Goal: Task Accomplishment & Management: Complete application form

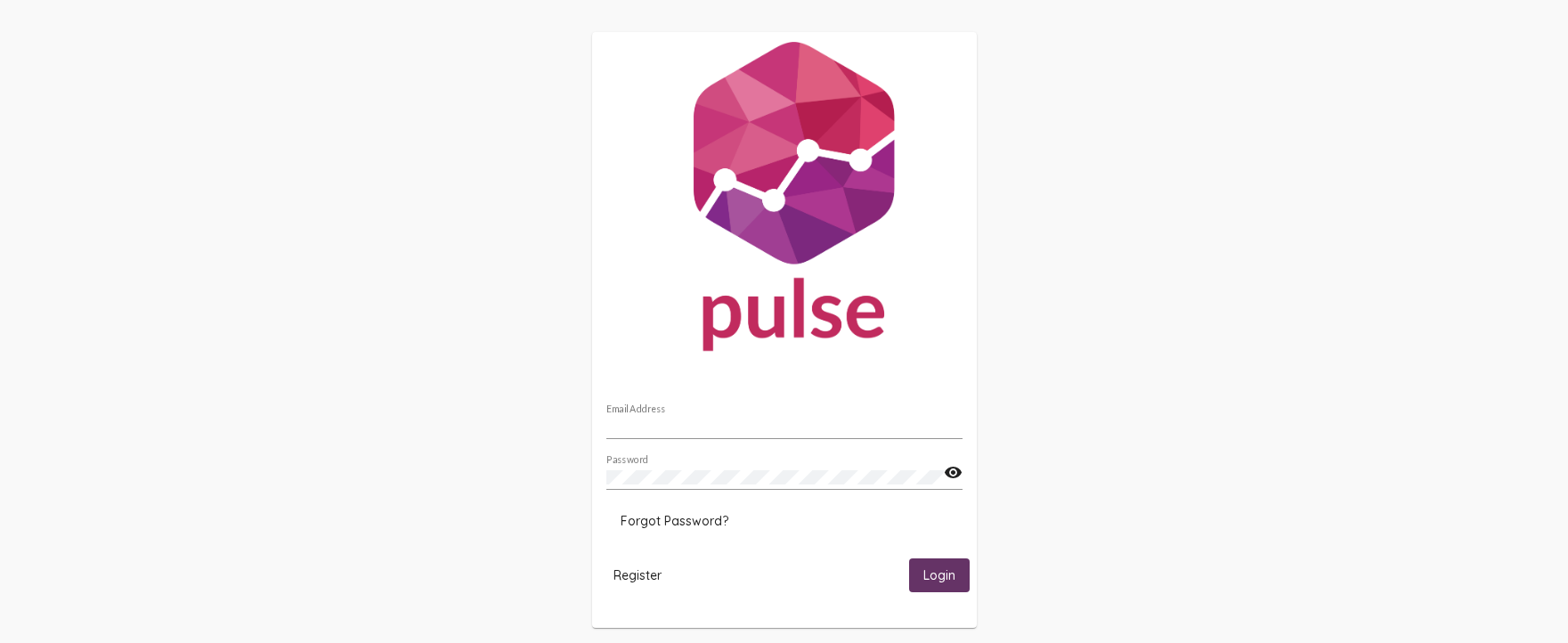
type input "michelle_lisk@mbhci.org"
click at [953, 574] on span "Login" at bounding box center [939, 576] width 32 height 16
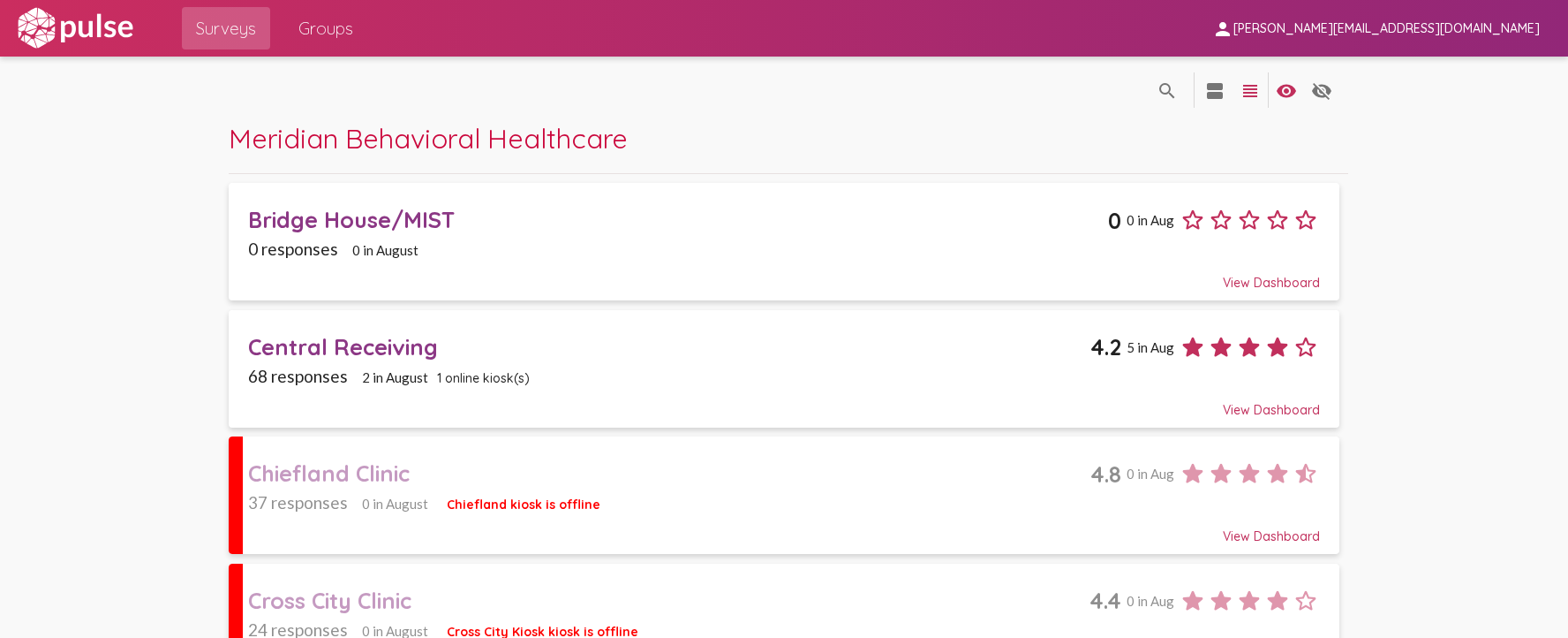
click at [848, 267] on div "View Dashboard" at bounding box center [784, 274] width 1072 height 31
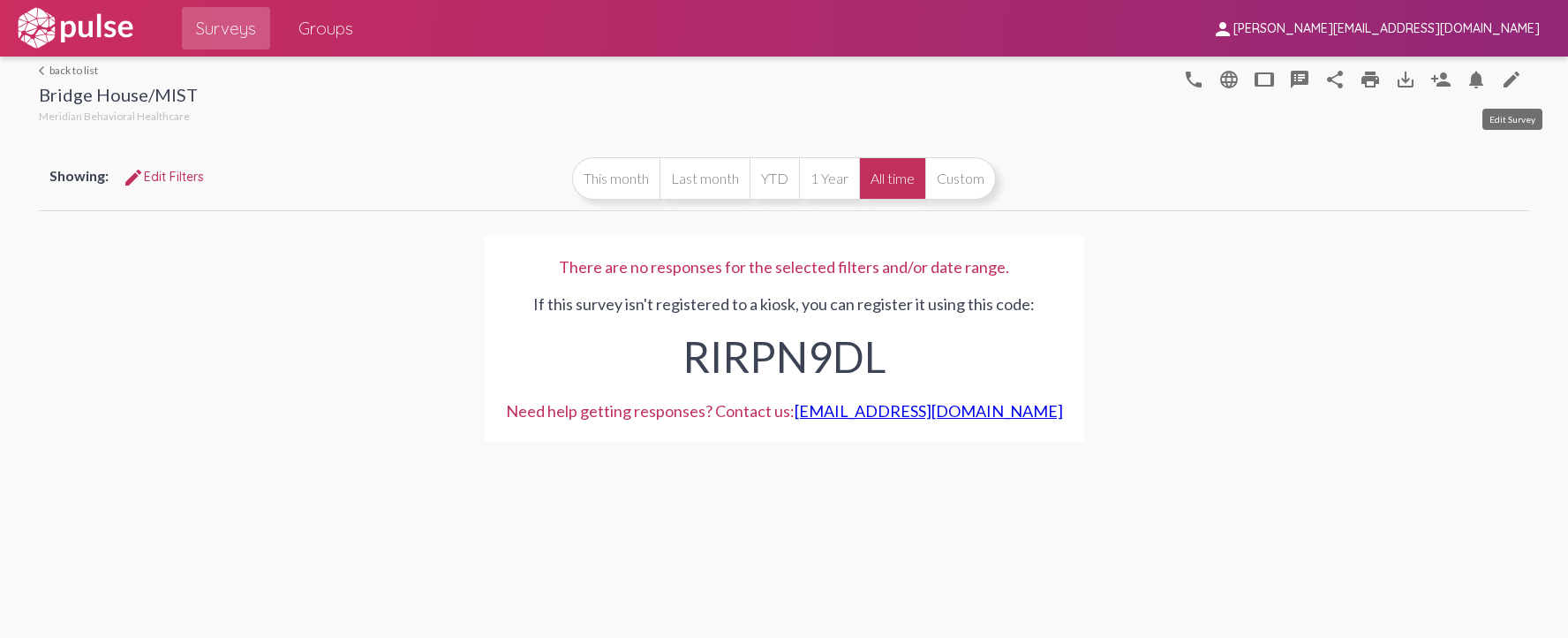
click at [1515, 86] on mat-icon "edit" at bounding box center [1512, 79] width 21 height 21
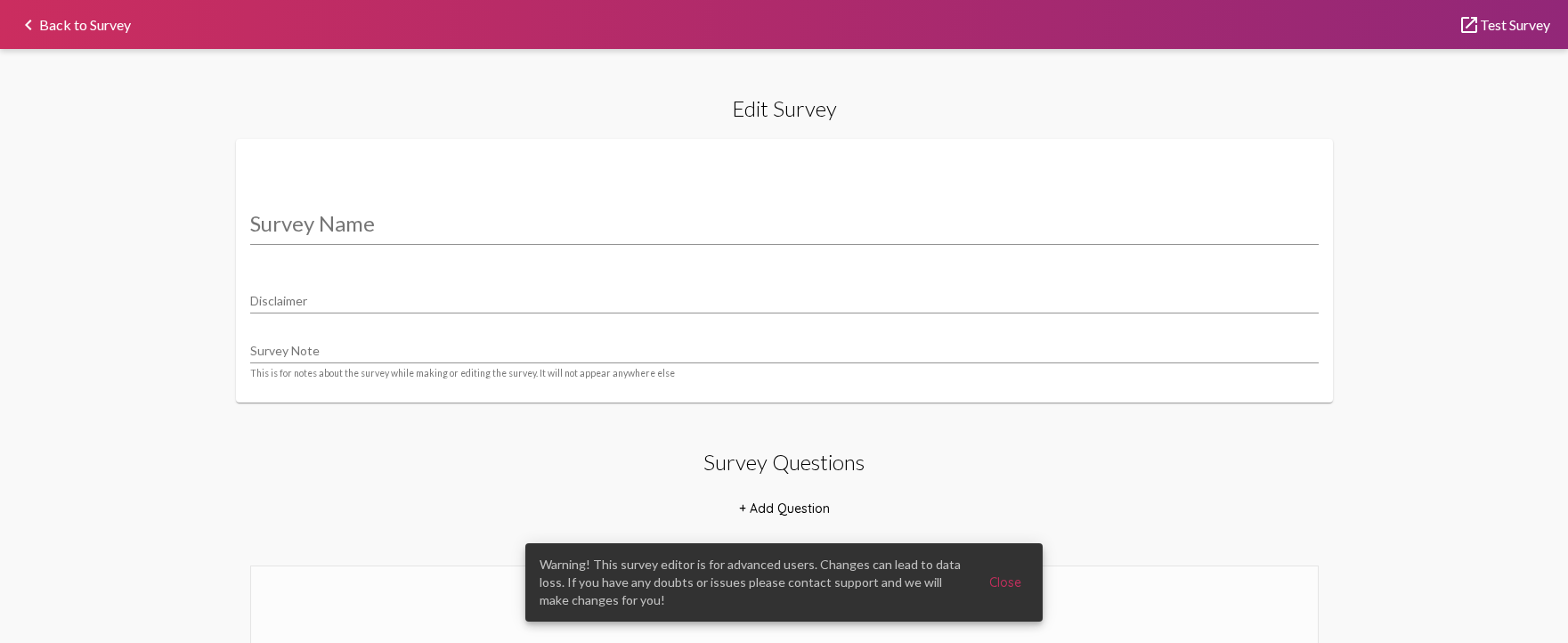
type input "Bridge House/MIST"
type input "We value your privacy, your identity will remain anonymous."
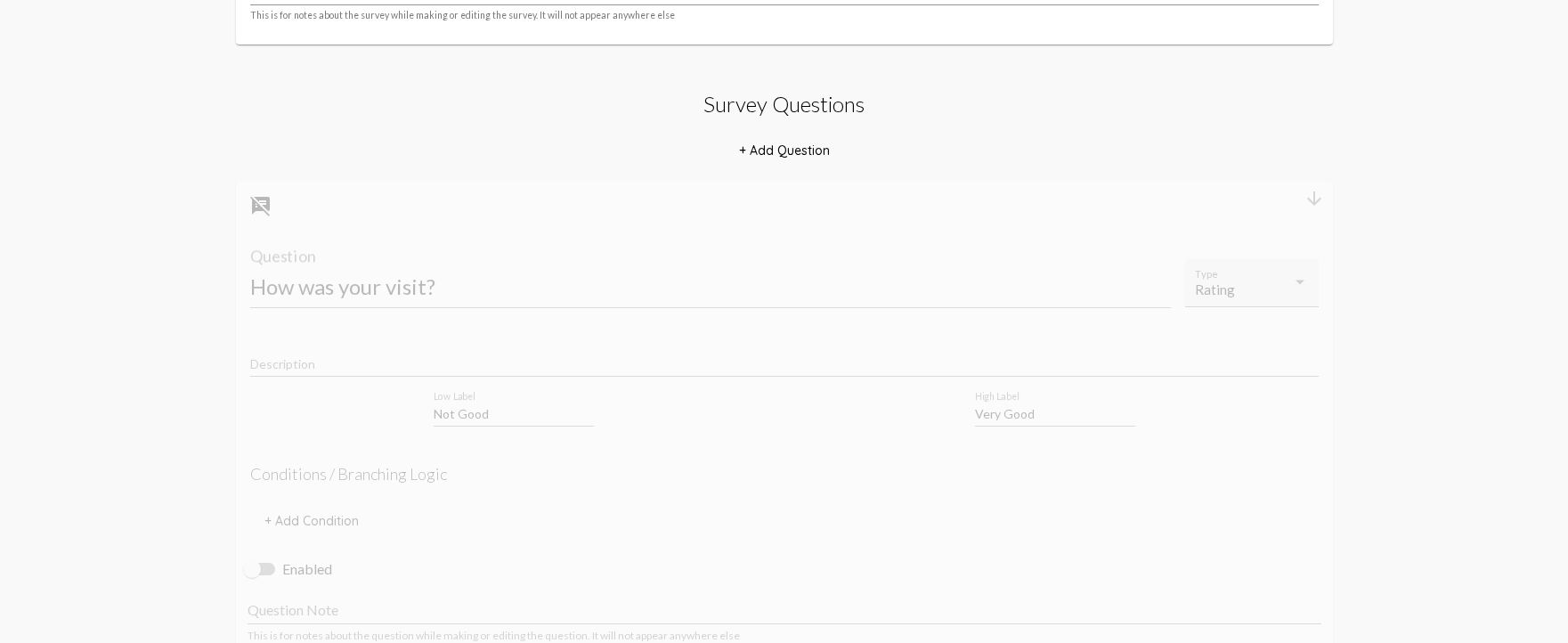
scroll to position [356, 0]
click at [788, 148] on span "+ Add Question" at bounding box center [784, 152] width 91 height 16
click at [404, 289] on input "Question" at bounding box center [711, 282] width 921 height 24
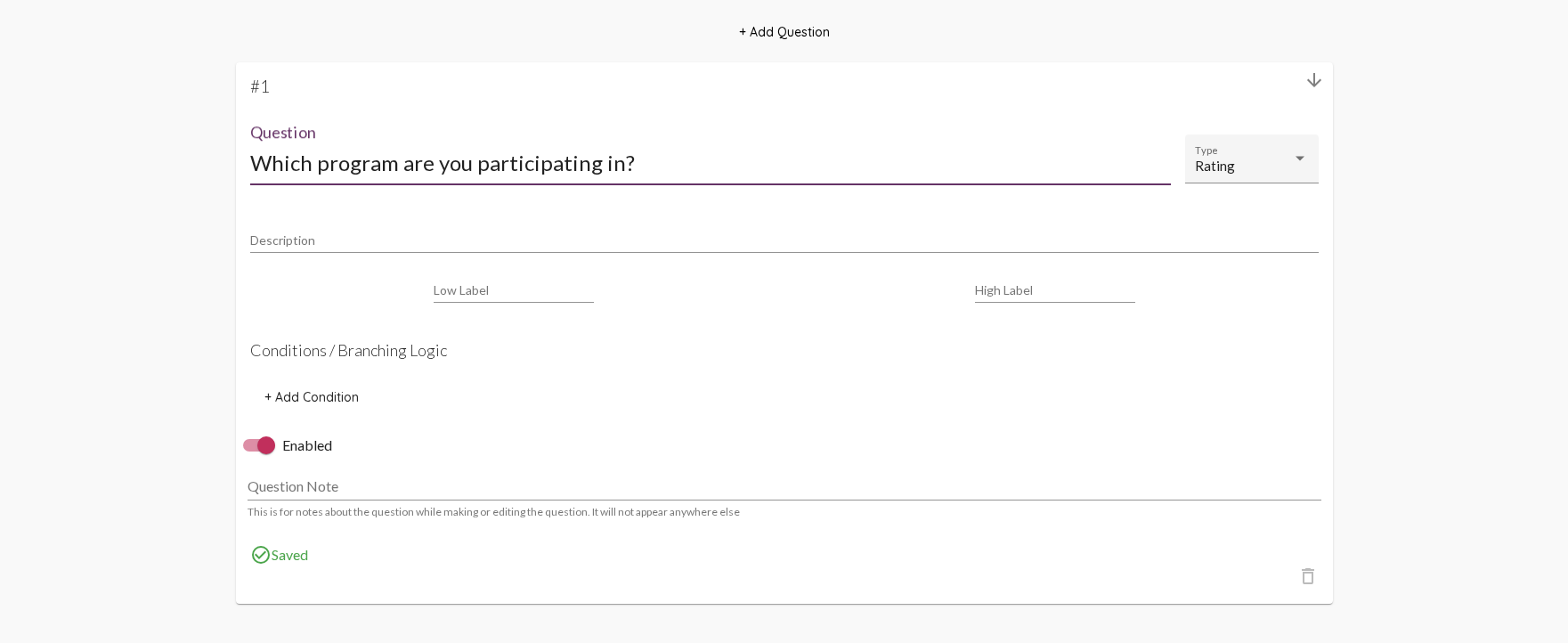
scroll to position [445, 0]
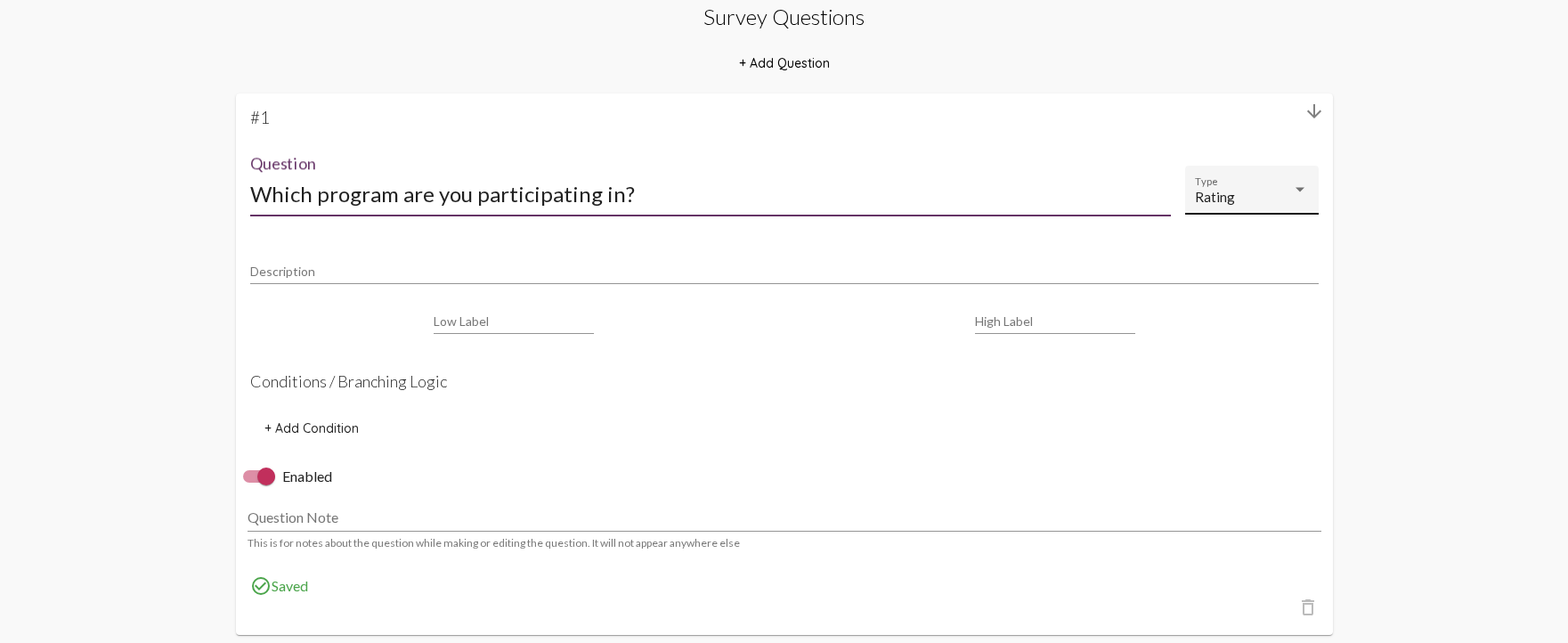
type input "Which program are you participating in?"
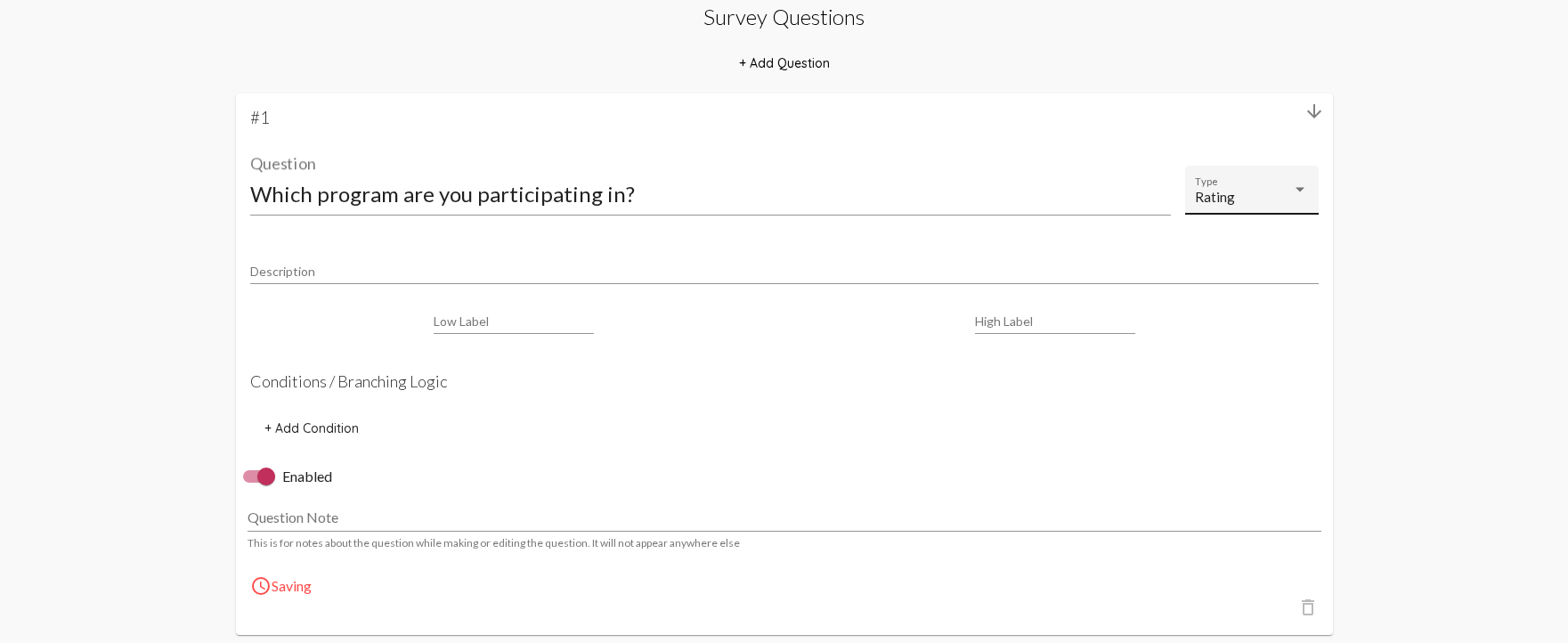
click at [1267, 187] on div "Rating Type" at bounding box center [1252, 195] width 114 height 39
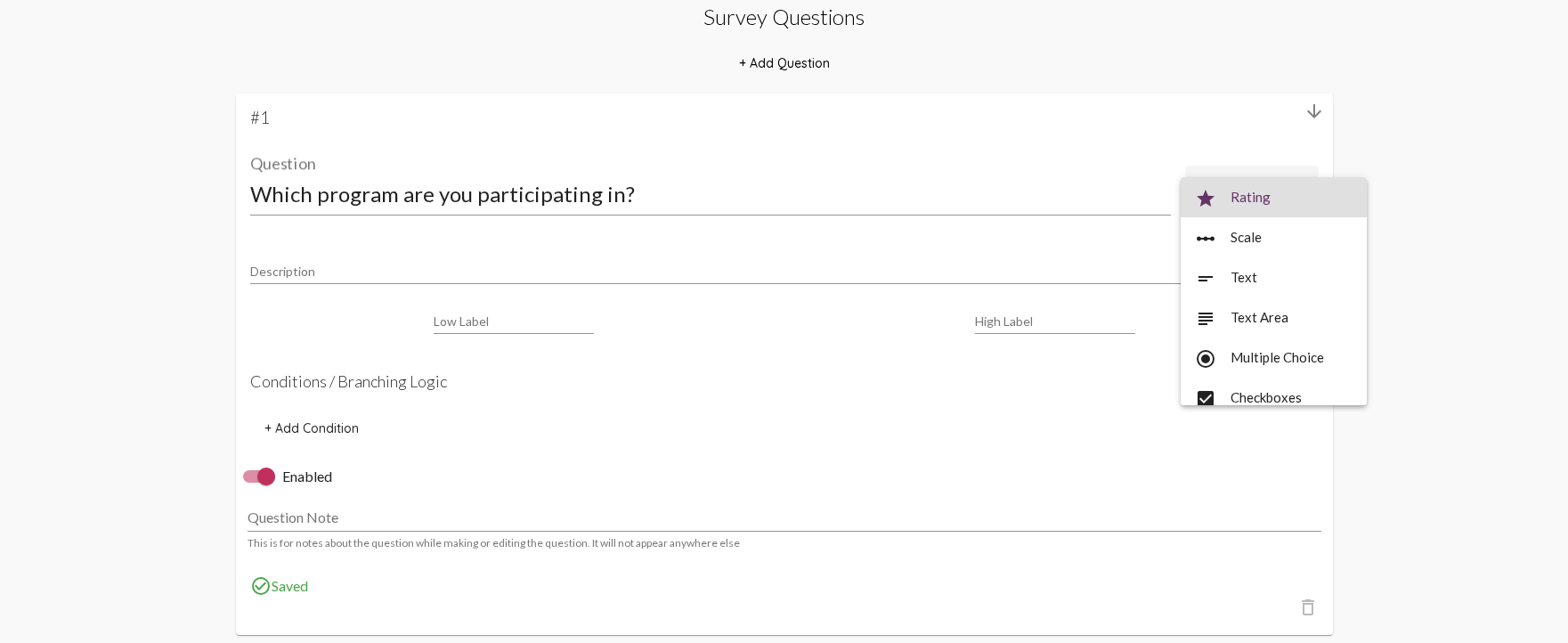
scroll to position [89, 0]
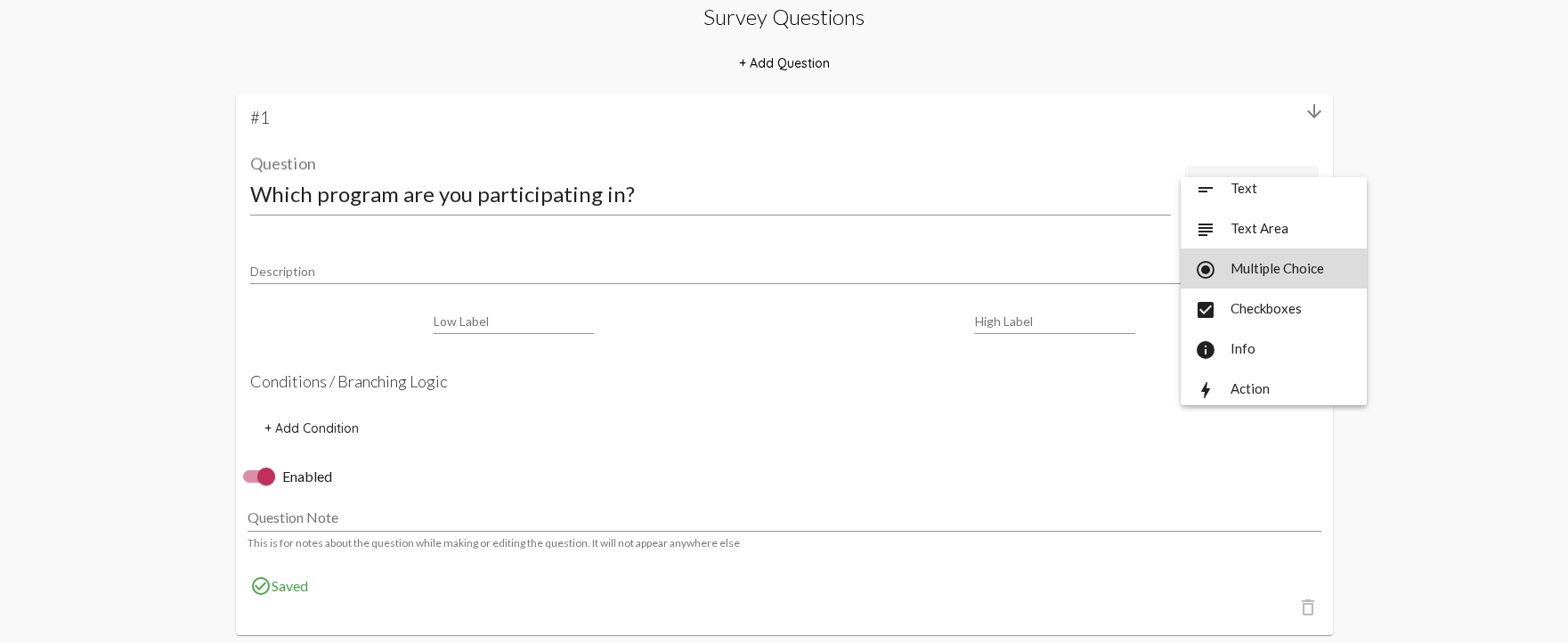
click at [1305, 273] on span "radio_button_checked Multiple Choice" at bounding box center [1274, 269] width 157 height 40
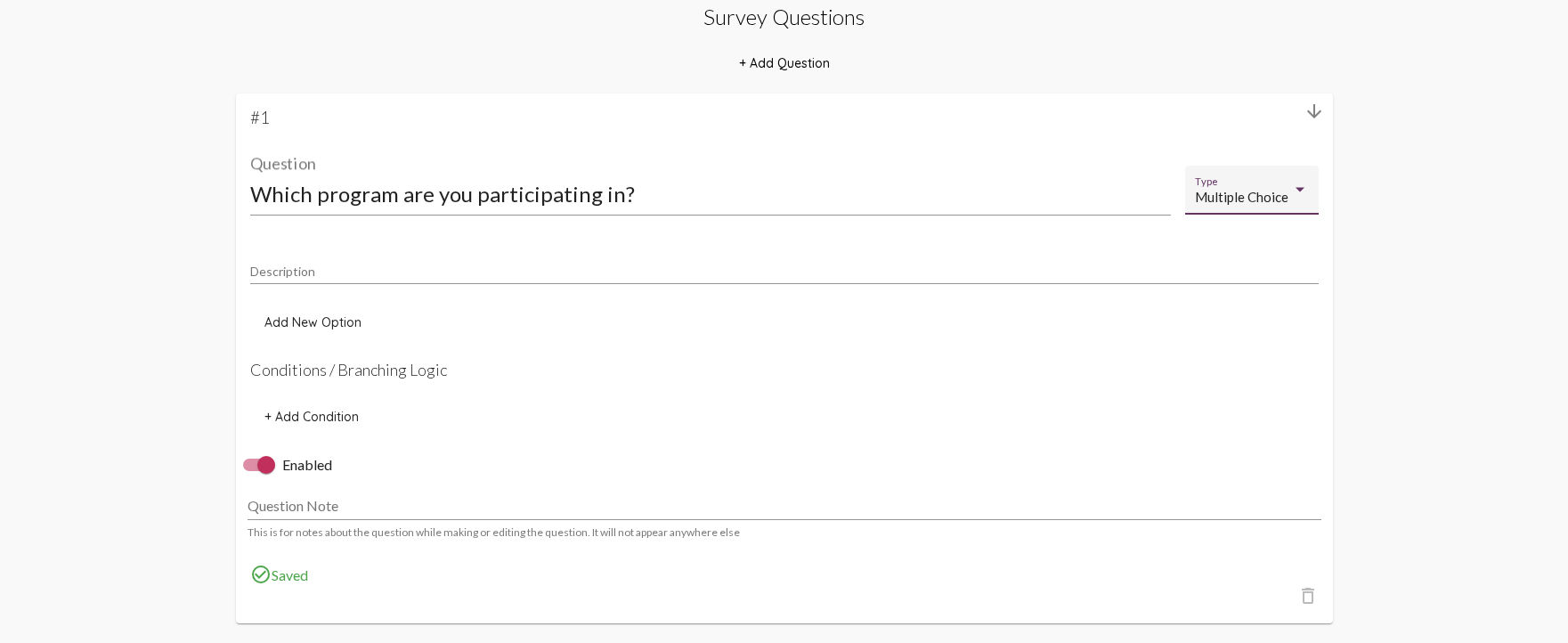
click at [315, 318] on span "Add New Option" at bounding box center [312, 322] width 97 height 16
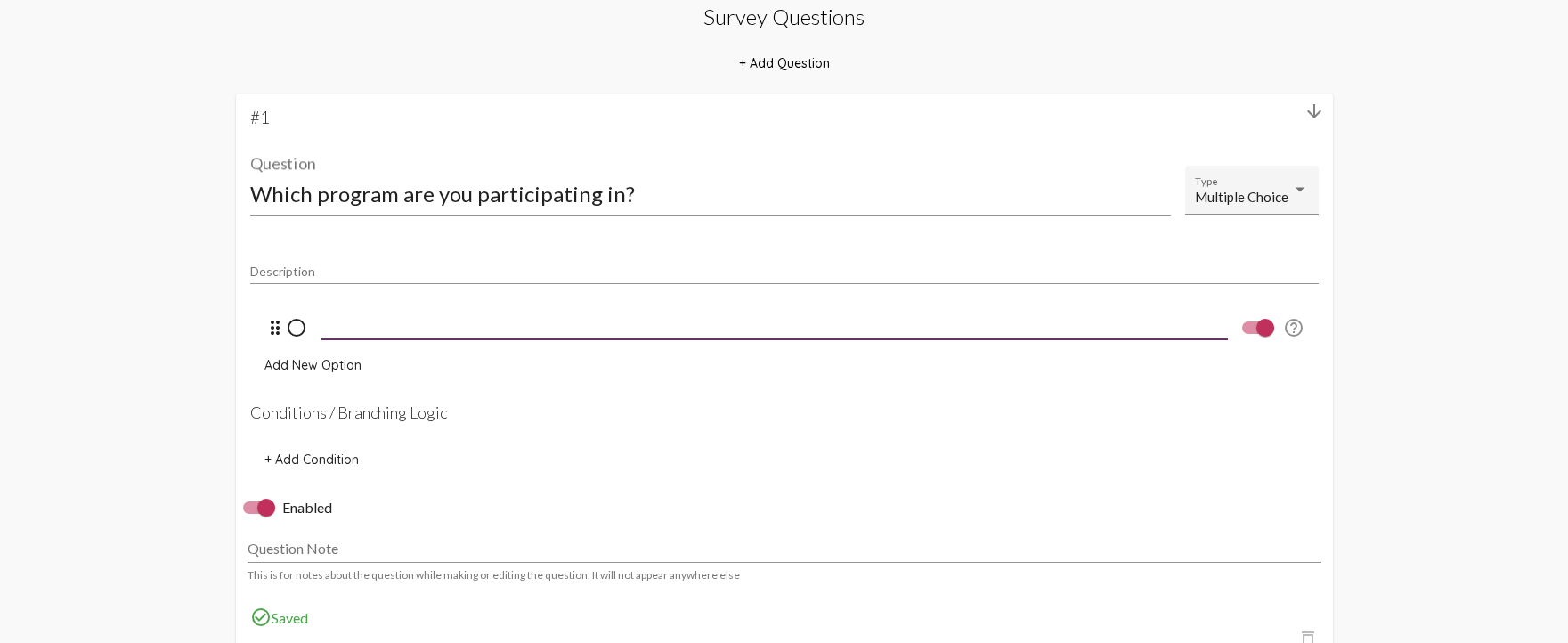
click at [399, 332] on div at bounding box center [775, 320] width 906 height 40
click at [295, 379] on button "Add New Option" at bounding box center [313, 365] width 126 height 32
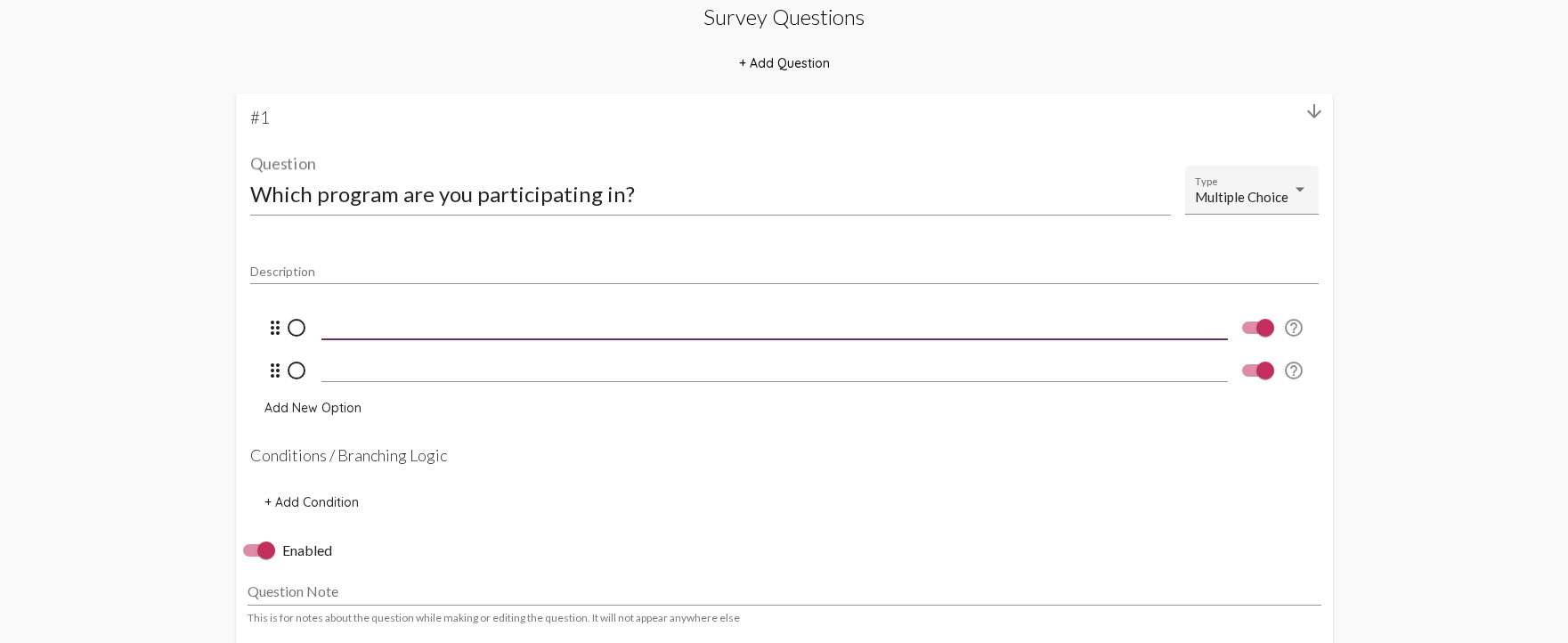
click at [366, 331] on input at bounding box center [775, 324] width 906 height 16
type input "MIST"
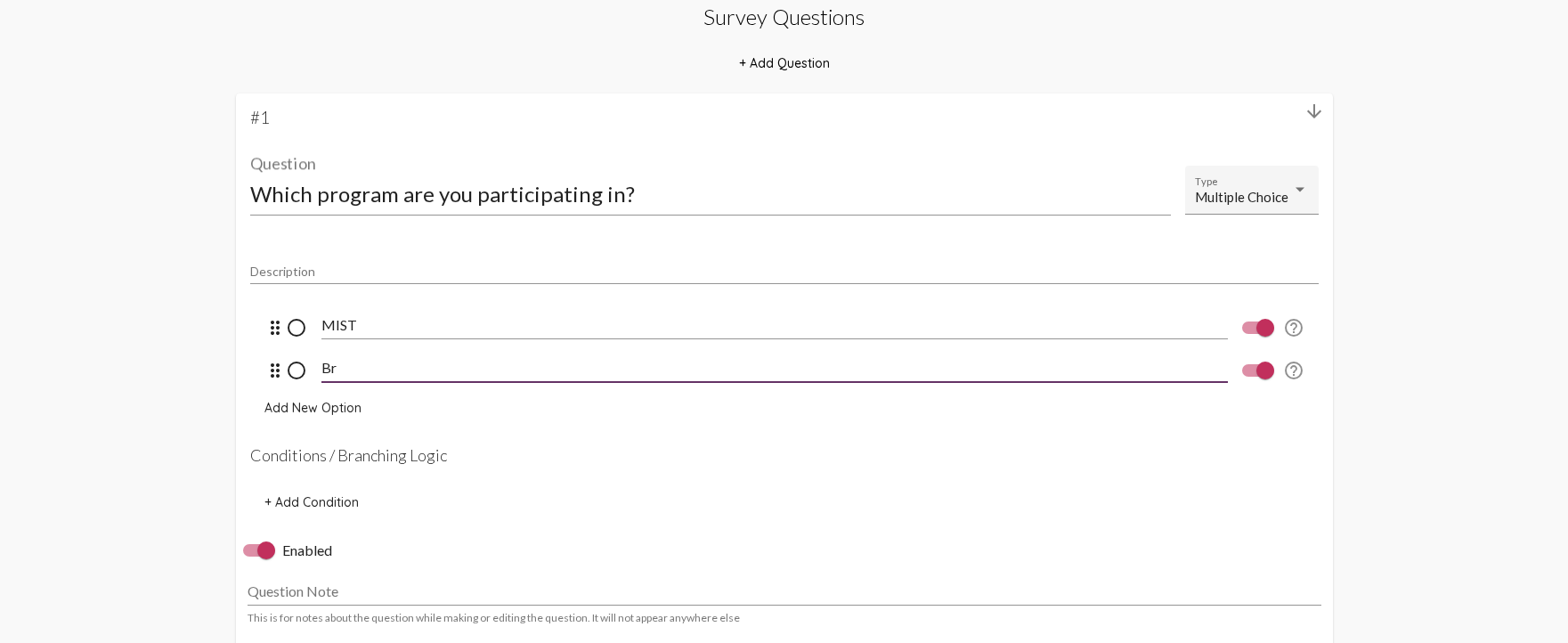
type input "B"
type input "Residential"
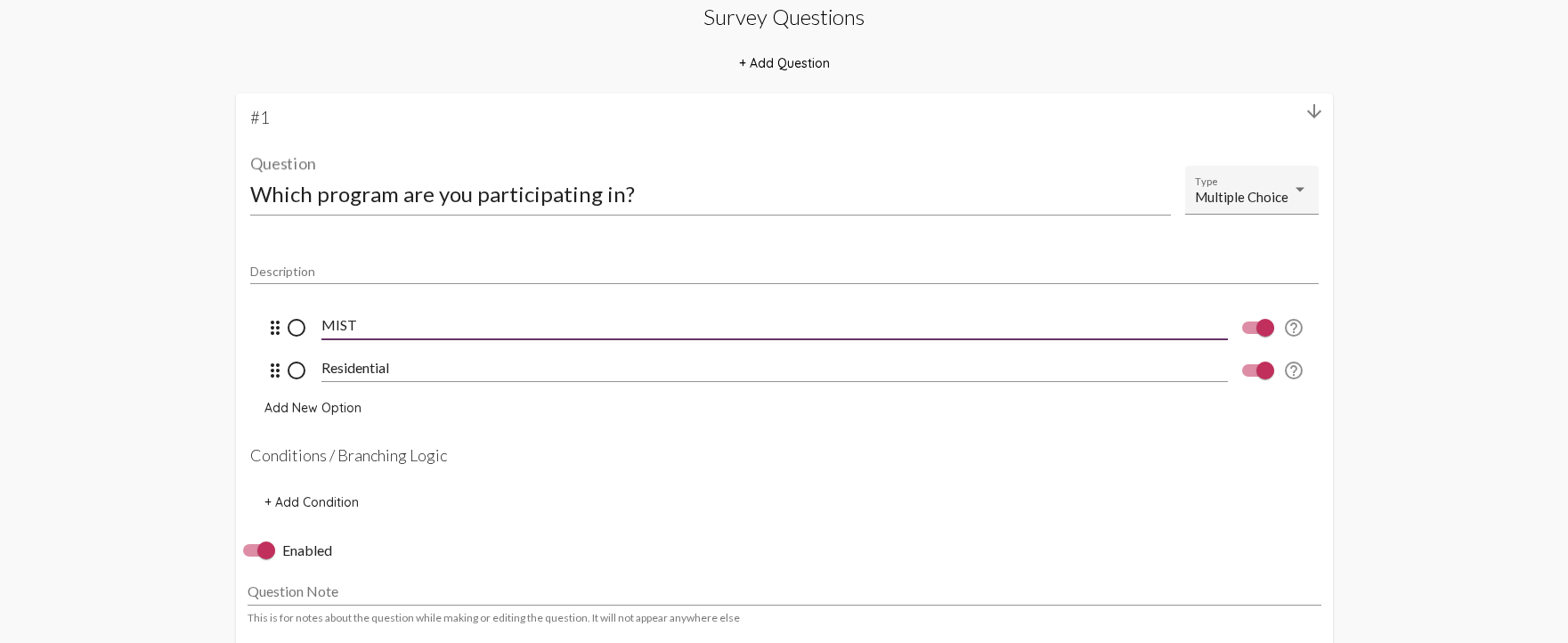
click at [374, 326] on input "MIST" at bounding box center [775, 324] width 906 height 16
type input "MIST Program"
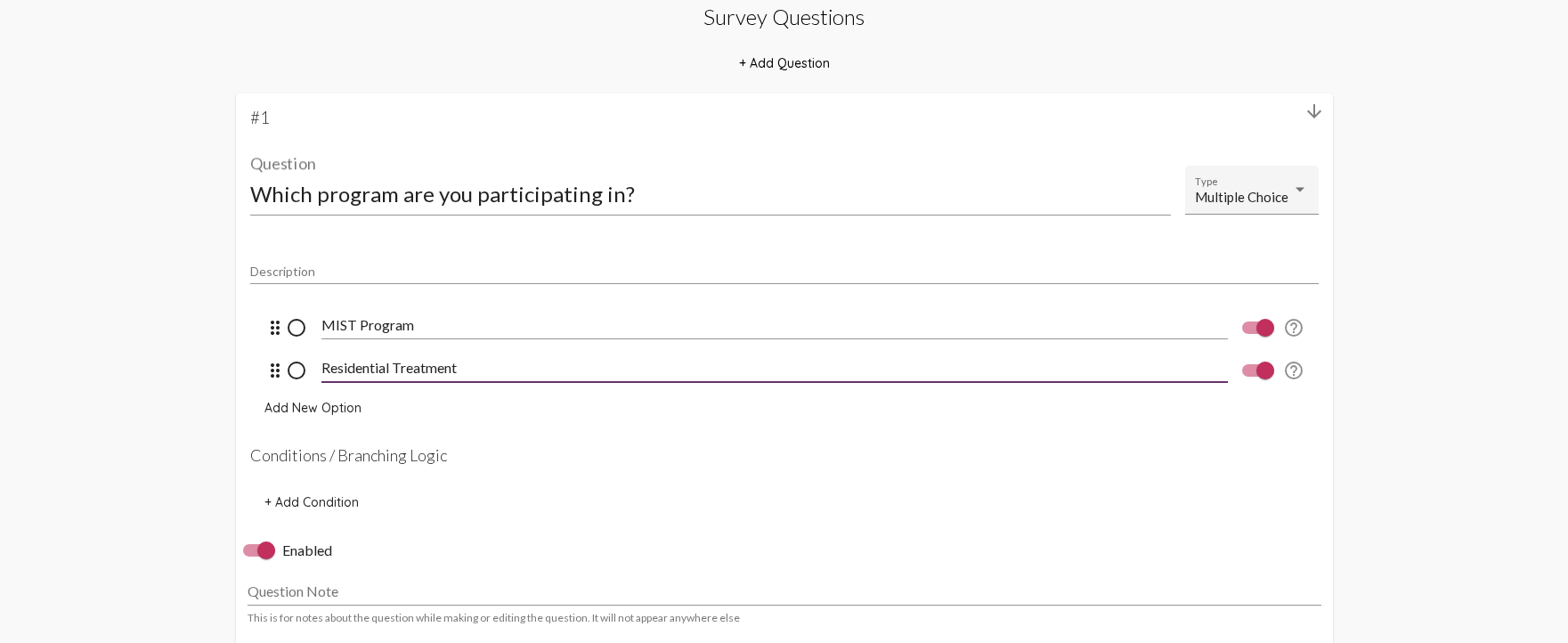
type input "Residential Treatment"
click at [407, 332] on input "MIST Program" at bounding box center [775, 324] width 906 height 16
click at [405, 330] on input "MIST Program" at bounding box center [775, 324] width 906 height 16
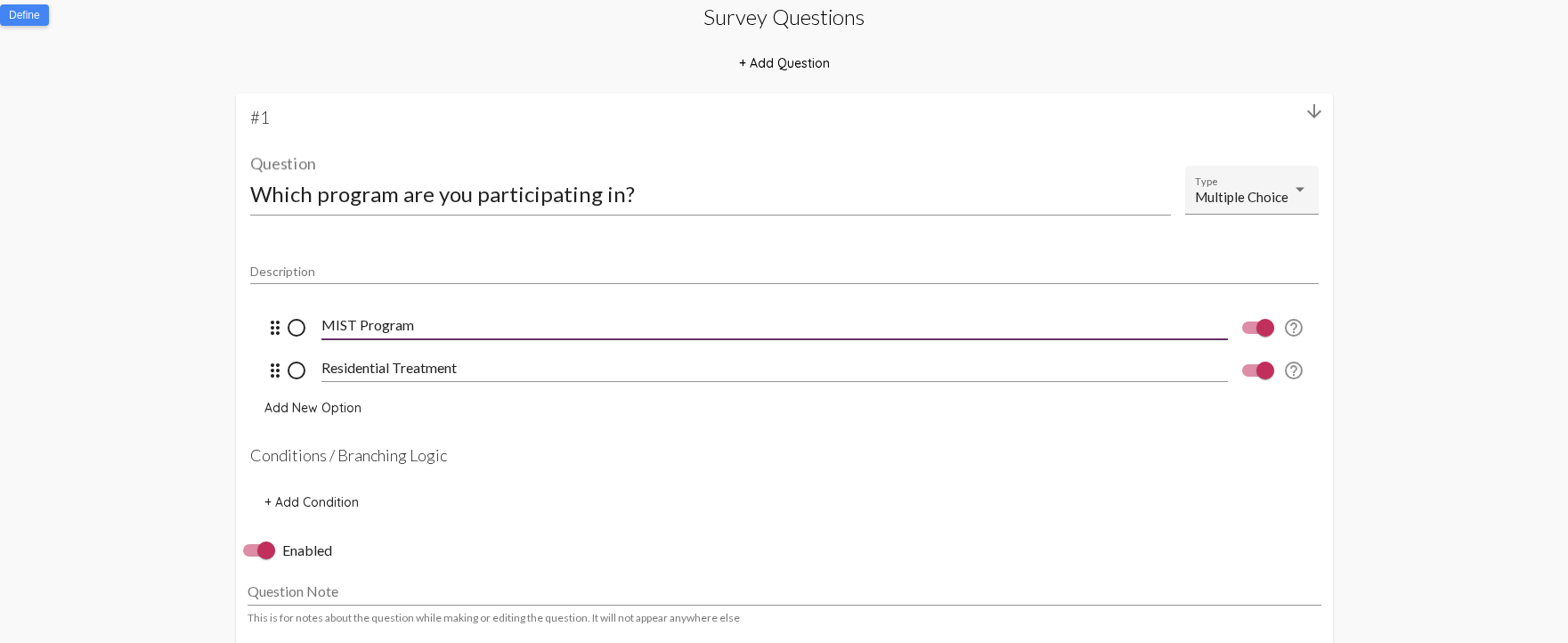
click at [399, 325] on input "MIST Program" at bounding box center [775, 324] width 906 height 16
type input "MIST"
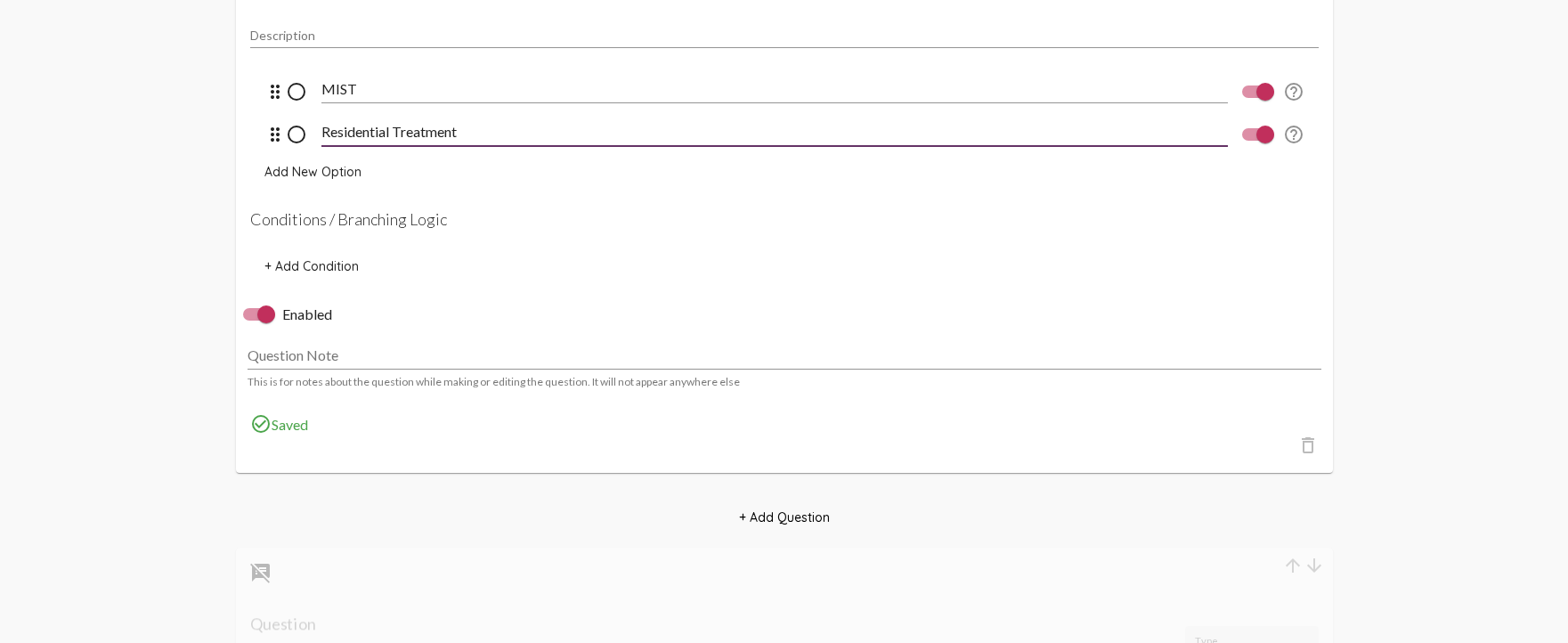
scroll to position [712, 0]
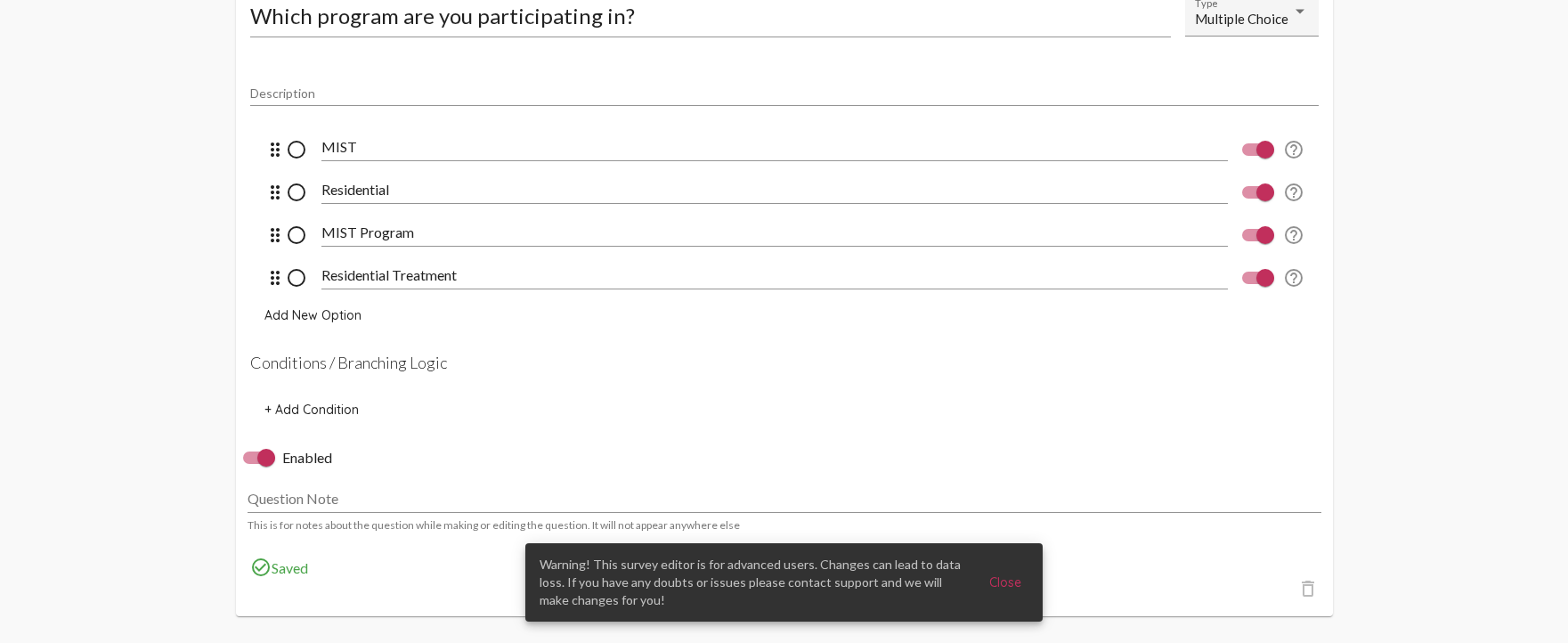
scroll to position [638, 0]
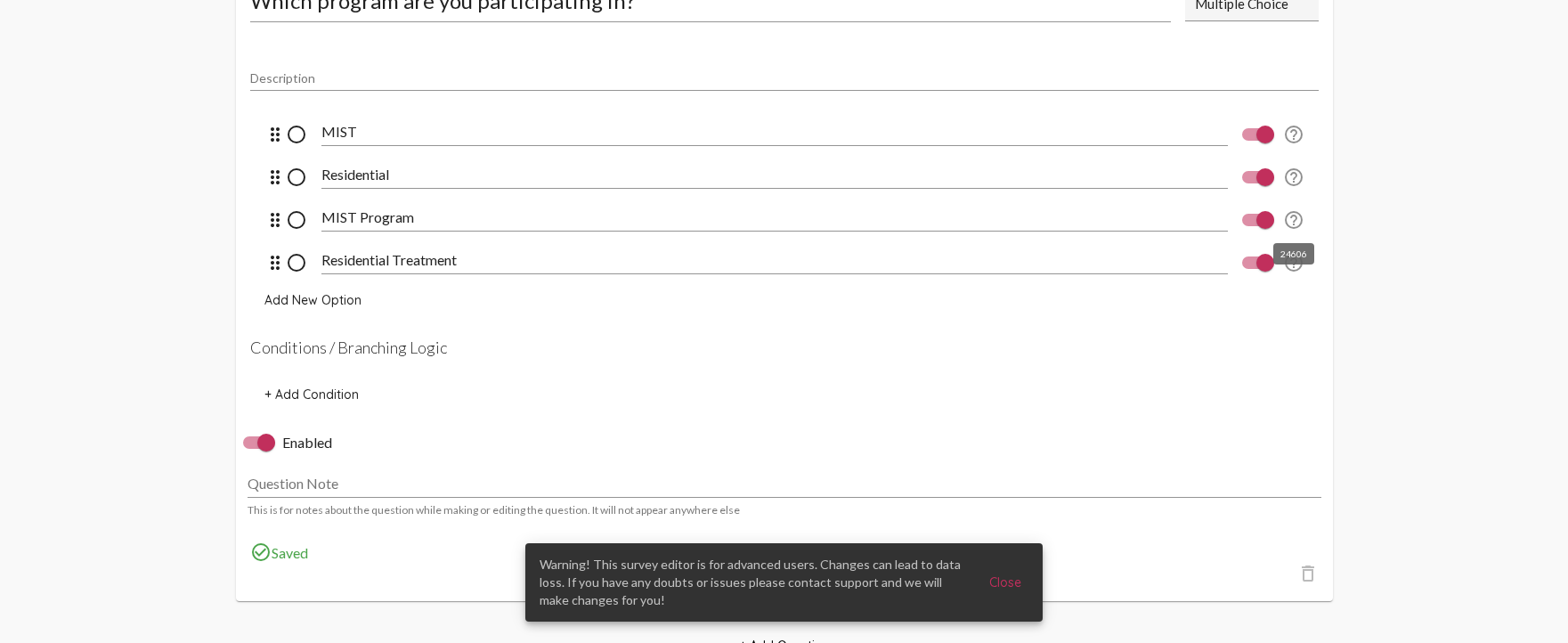
click at [1276, 222] on div "help_outline" at bounding box center [1266, 220] width 77 height 58
click at [1264, 219] on div at bounding box center [1266, 220] width 18 height 18
click at [1251, 226] on input "checkbox" at bounding box center [1250, 226] width 1 height 1
checkbox input "false"
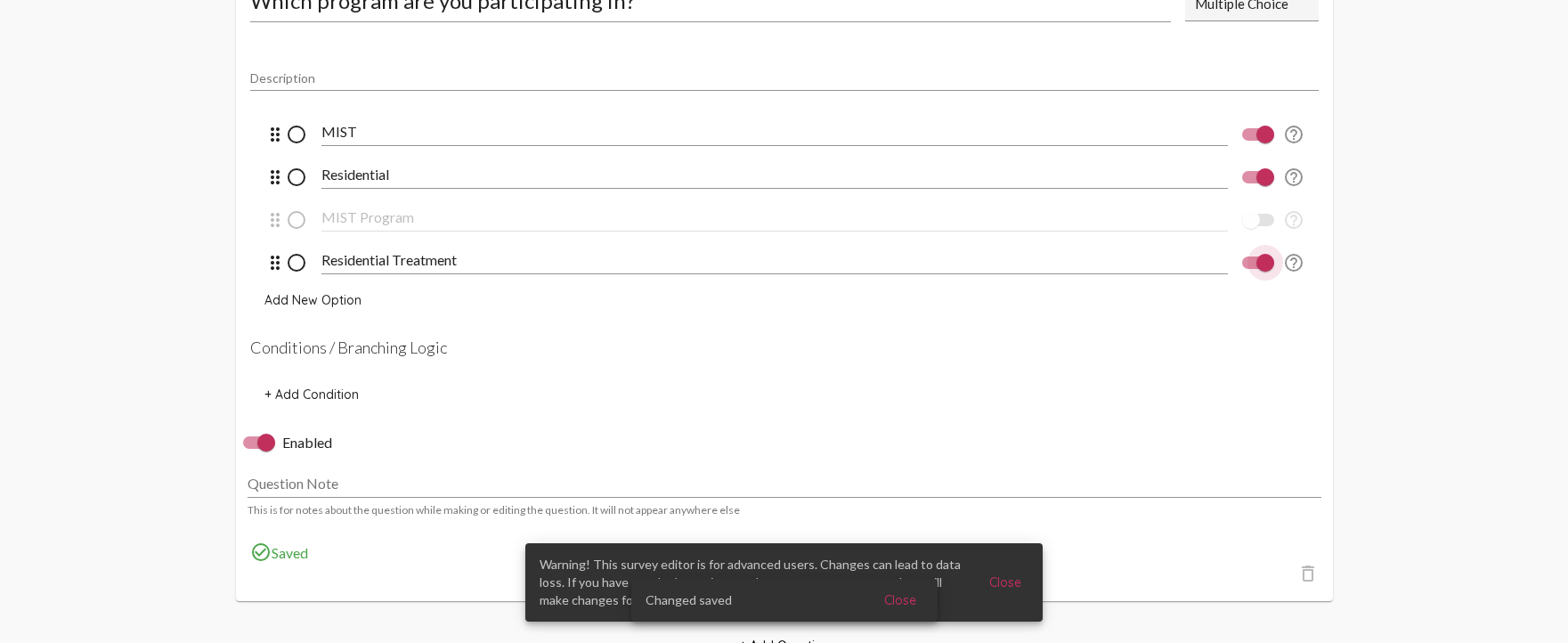
click at [1260, 256] on div at bounding box center [1266, 262] width 18 height 18
click at [1251, 269] on input "checkbox" at bounding box center [1250, 269] width 1 height 1
checkbox input "false"
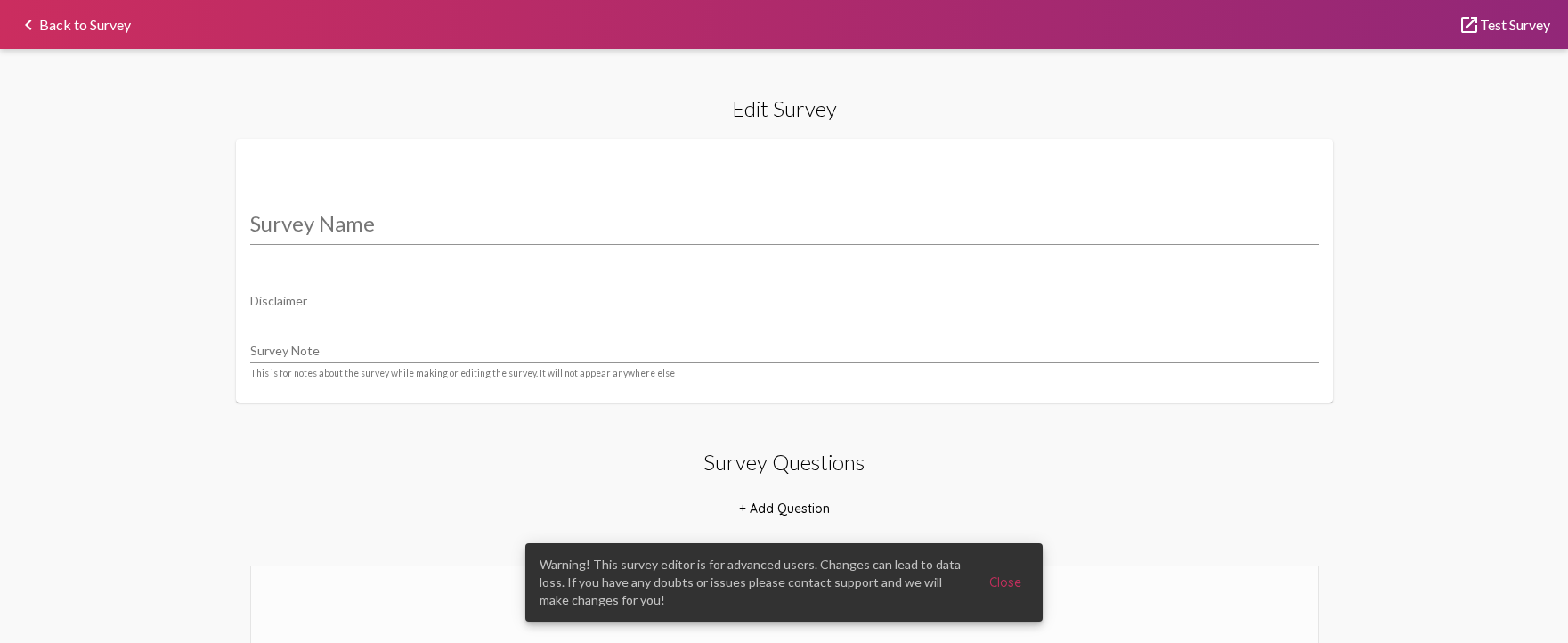
type input "Bridge House/MIST"
type input "We value your privacy, your identity will remain anonymous."
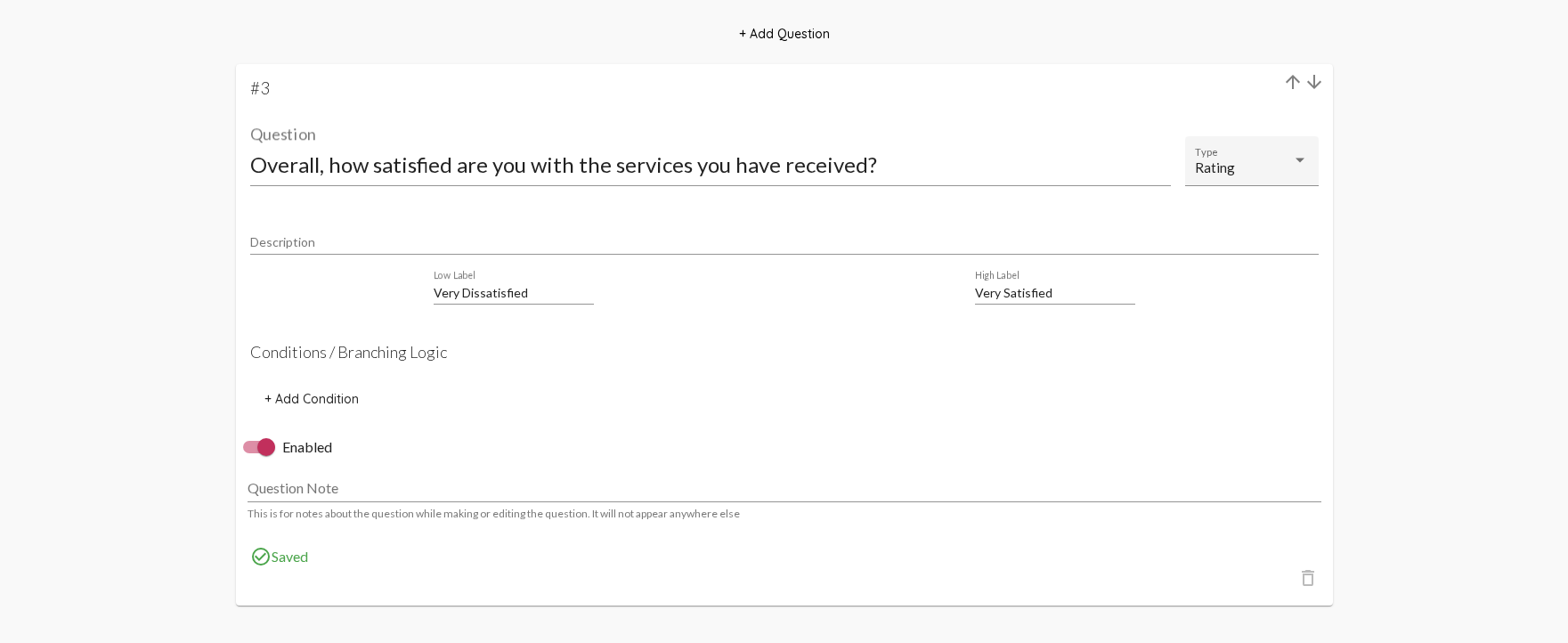
scroll to position [1869, 0]
